Goal: Information Seeking & Learning: Learn about a topic

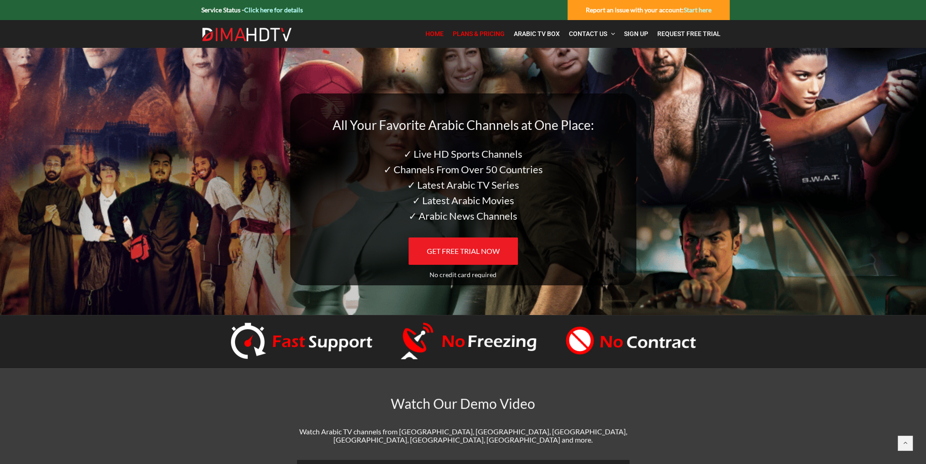
click at [477, 36] on span "Plans & Pricing" at bounding box center [479, 33] width 52 height 7
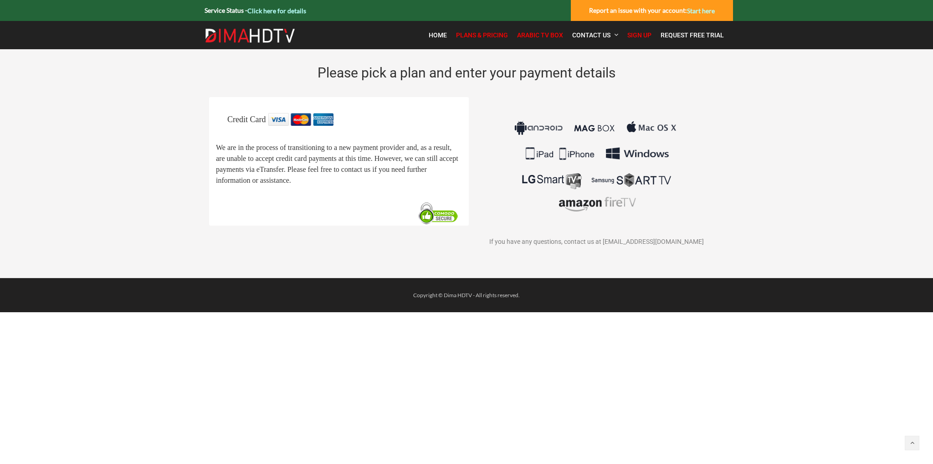
click at [535, 37] on span "Arabic TV Box" at bounding box center [540, 34] width 46 height 7
click at [481, 33] on span "Plans & Pricing" at bounding box center [482, 34] width 52 height 7
click at [551, 32] on span "Arabic TV Box" at bounding box center [540, 34] width 46 height 7
